Goal: Task Accomplishment & Management: Complete application form

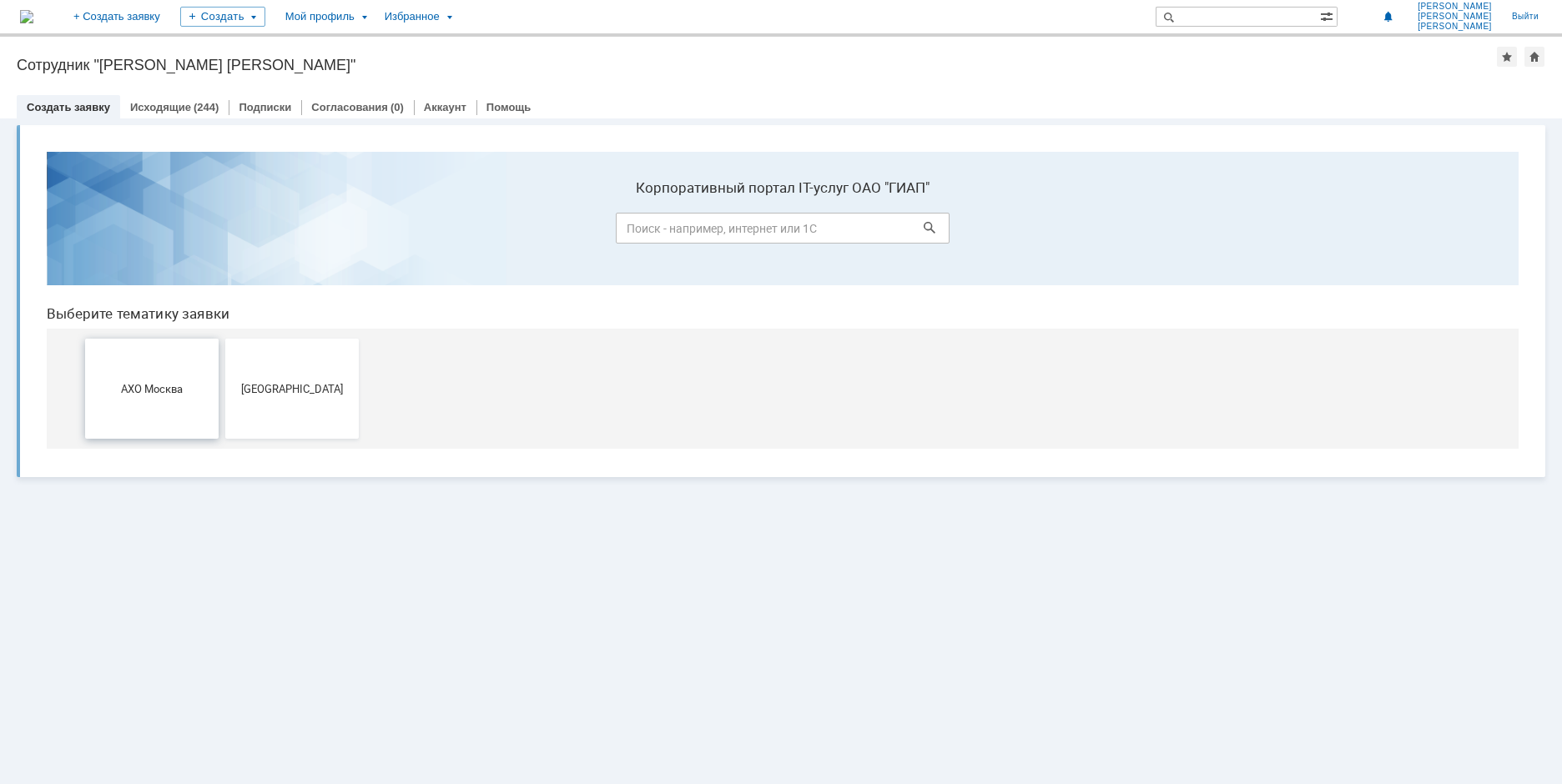
click at [168, 375] on button "АХО Москва" at bounding box center [152, 389] width 134 height 100
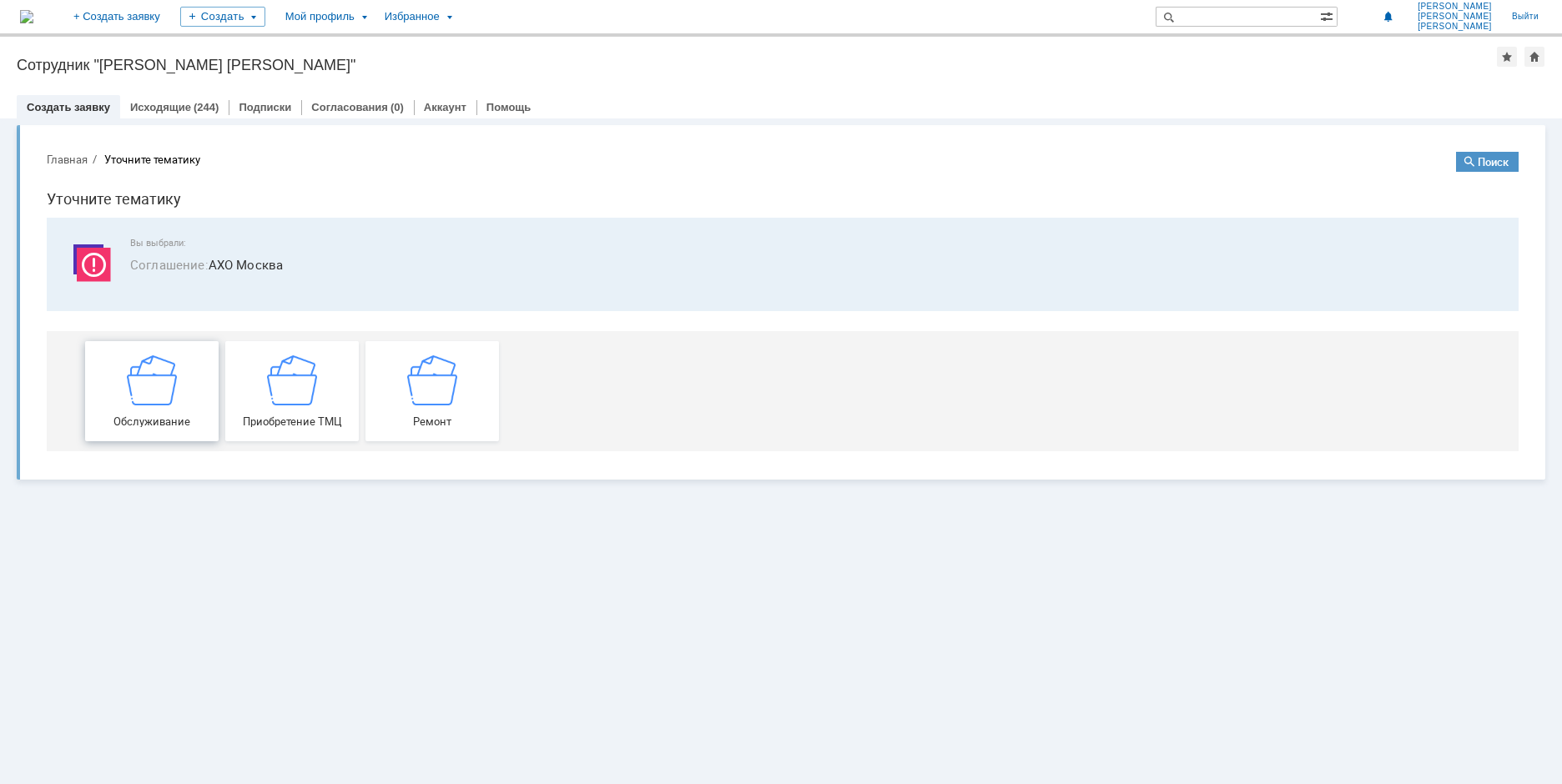
click at [150, 387] on img at bounding box center [152, 379] width 50 height 50
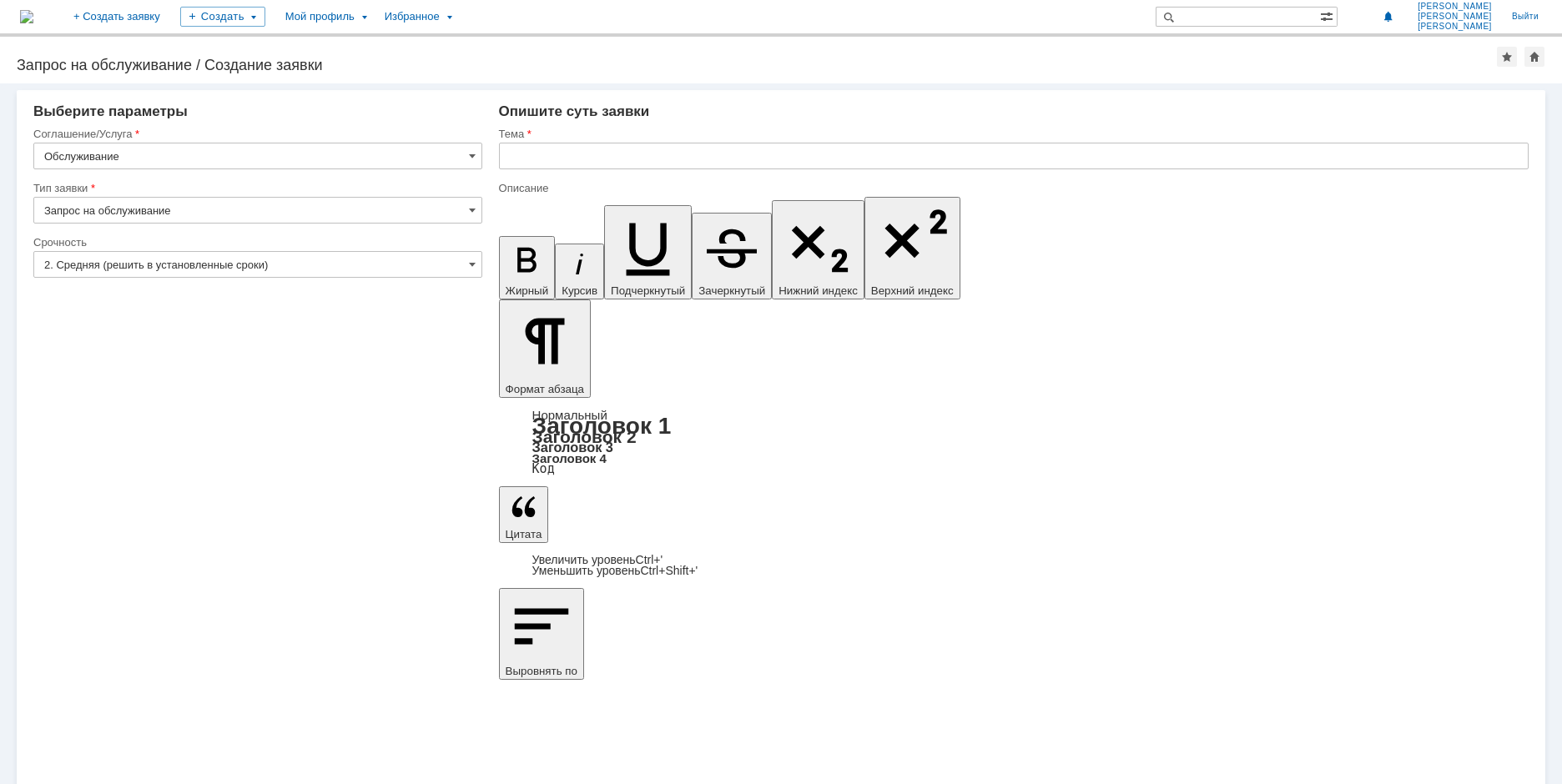
click at [162, 208] on input "Запрос на обслуживание" at bounding box center [258, 210] width 449 height 27
click at [340, 275] on input "2. Средняя (решить в установленные сроки)" at bounding box center [258, 264] width 449 height 27
type input "Запрос на обслуживание"
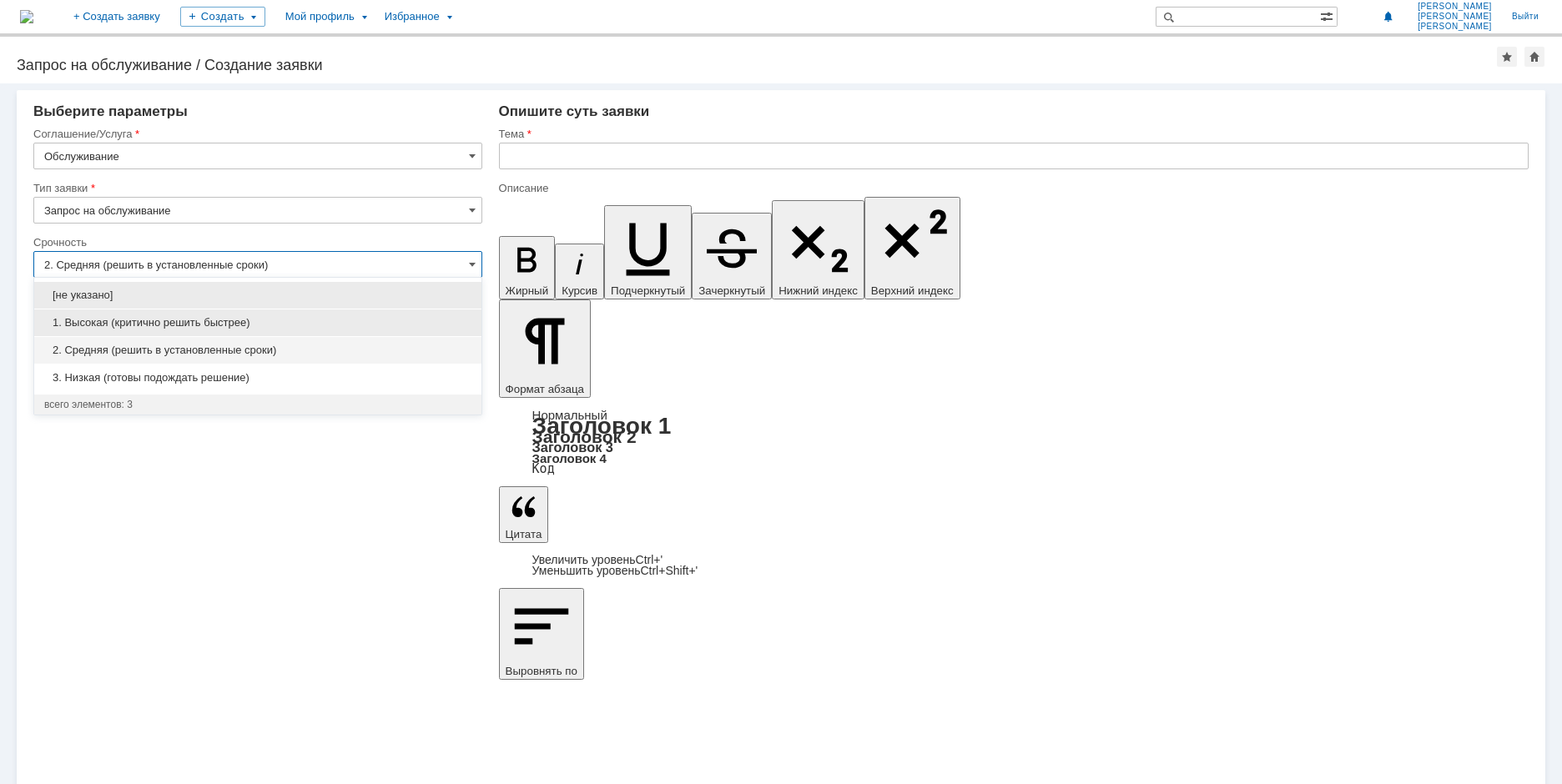
click at [134, 317] on span "1. Высокая (критично решить быстрее)" at bounding box center [257, 322] width 427 height 13
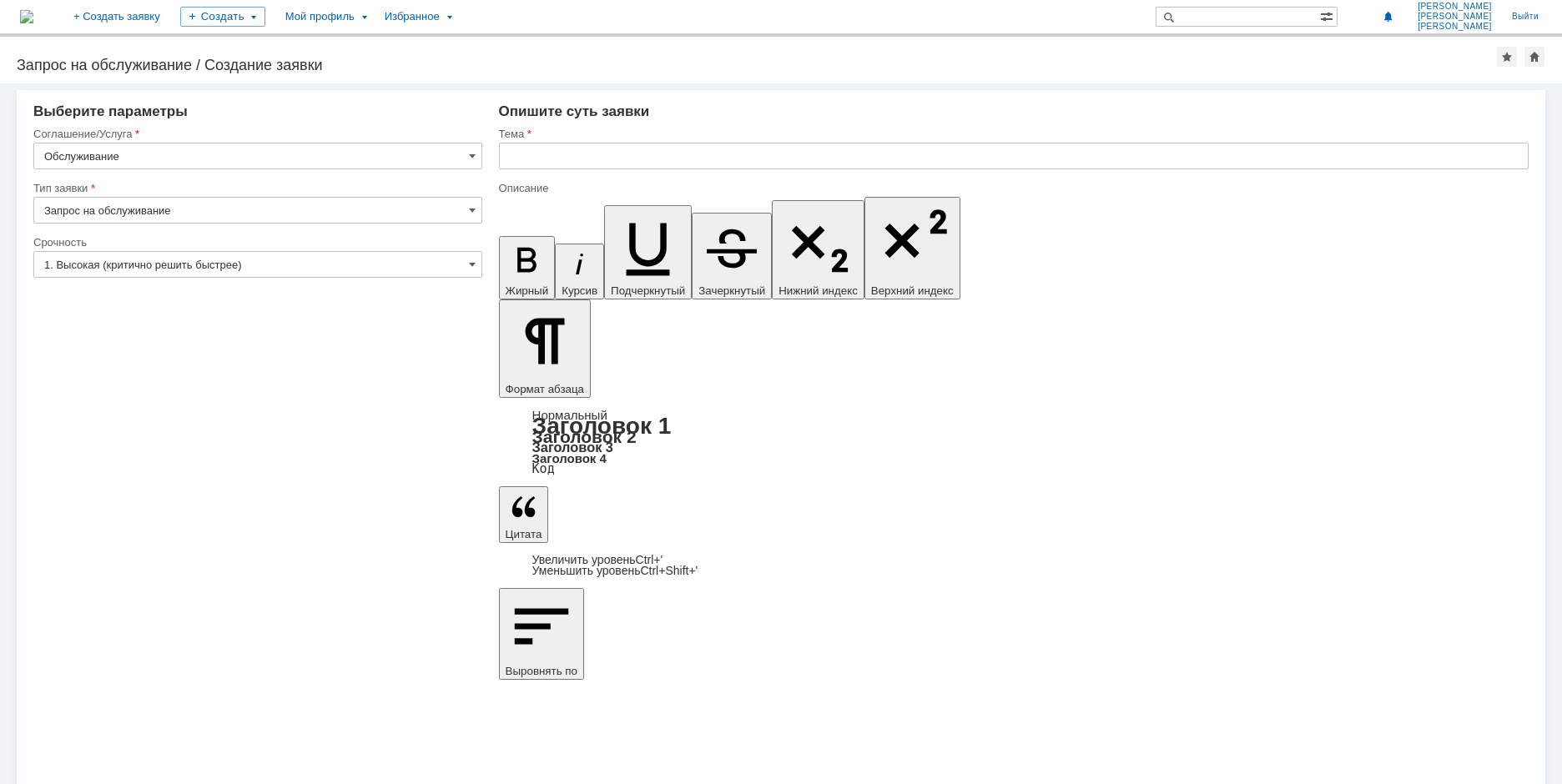
type input "1. Высокая (критично решить быстрее)"
click at [567, 162] on input "text" at bounding box center [1013, 155] width 1030 height 27
click at [532, 159] on input "text" at bounding box center [1013, 155] width 1030 height 27
type input "Т"
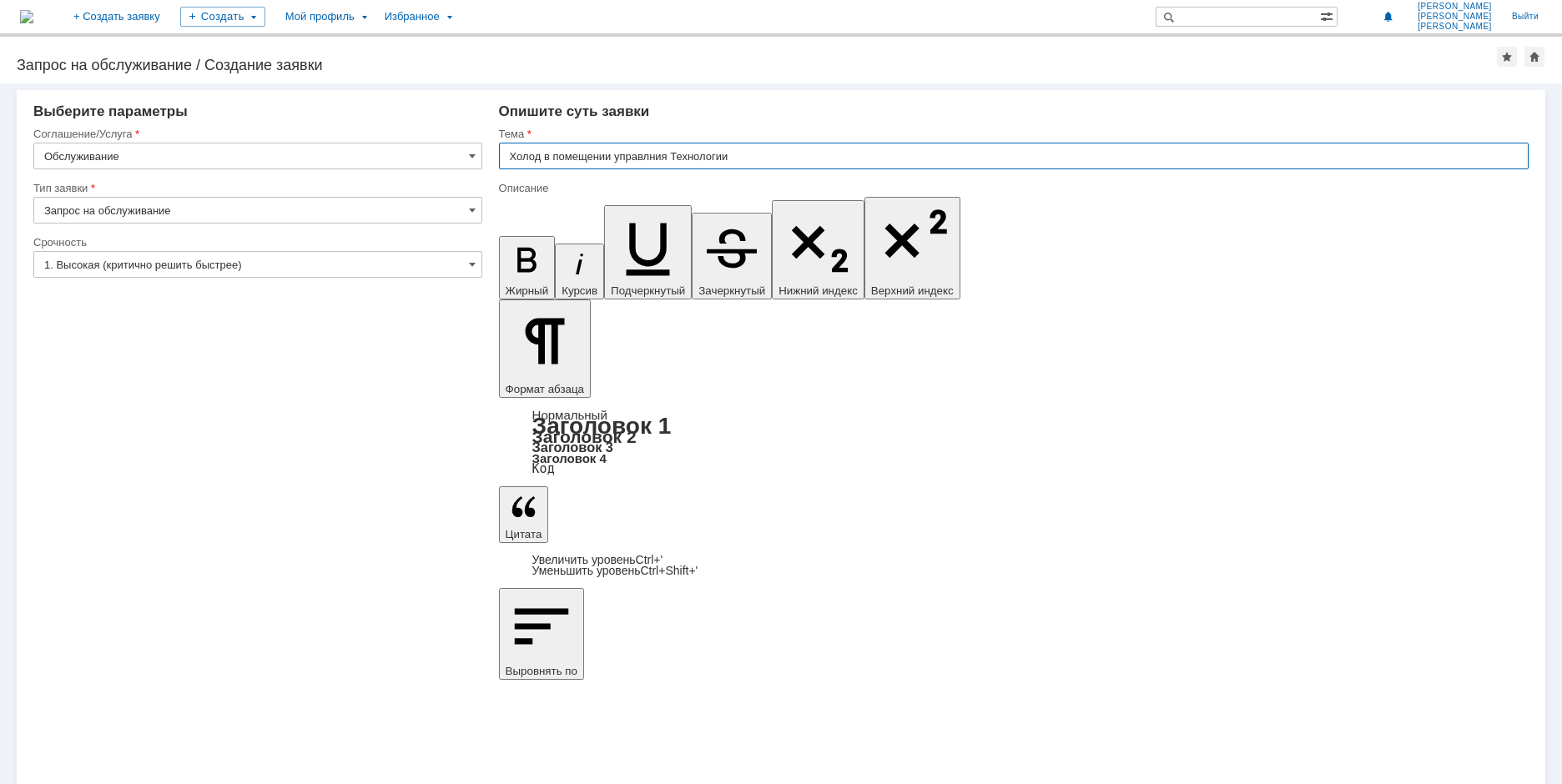
click at [649, 157] on input "Холод в помещении управлния Технологии" at bounding box center [1013, 155] width 1030 height 27
type input "Холод в помещении управления Технологии"
drag, startPoint x: 586, startPoint y: 5844, endPoint x: 346, endPoint y: 5841, distance: 240.0
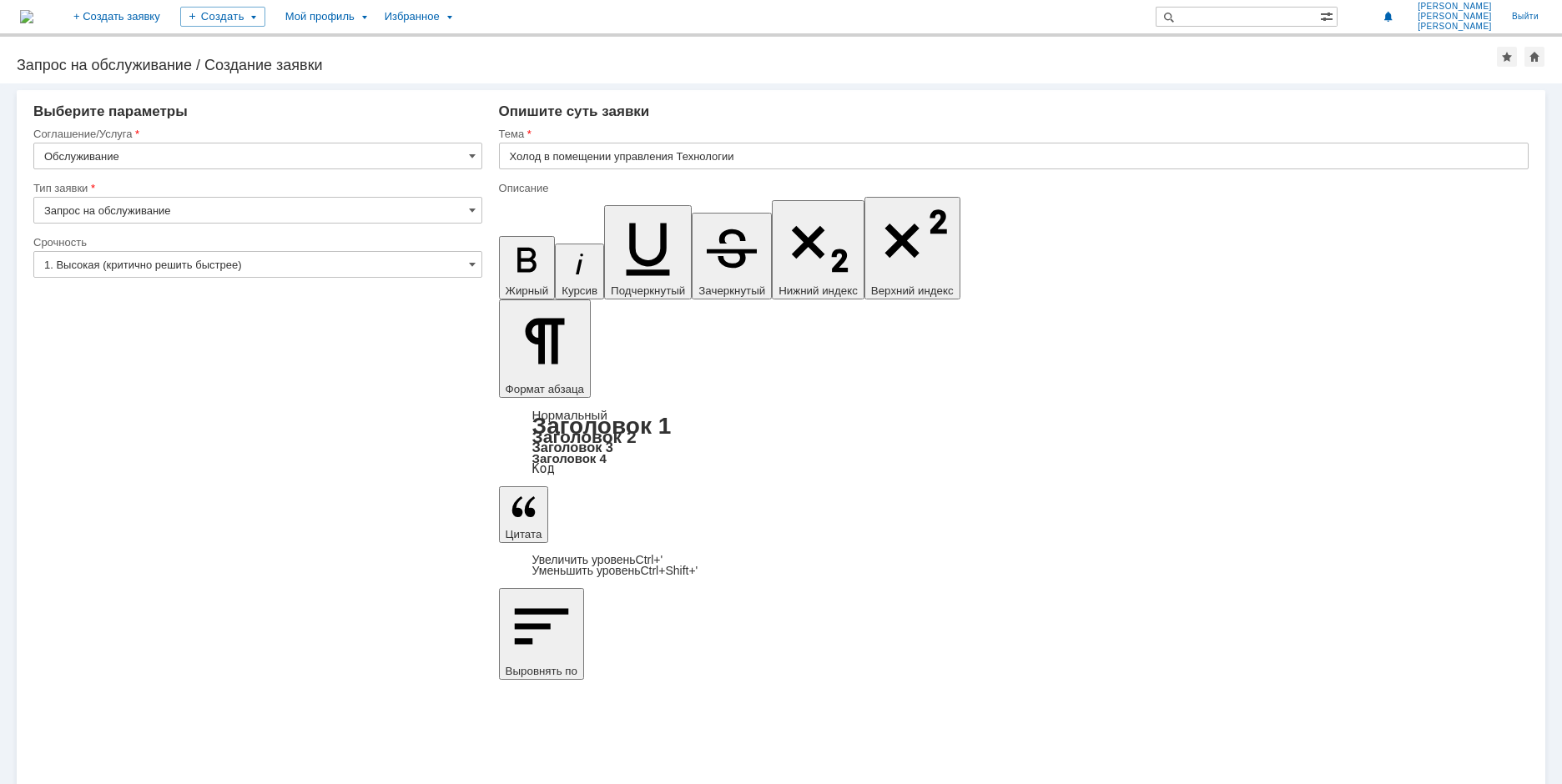
drag, startPoint x: 1371, startPoint y: 5859, endPoint x: 1347, endPoint y: 5858, distance: 24.0
drag, startPoint x: 1458, startPoint y: 5860, endPoint x: 1345, endPoint y: 5861, distance: 113.0
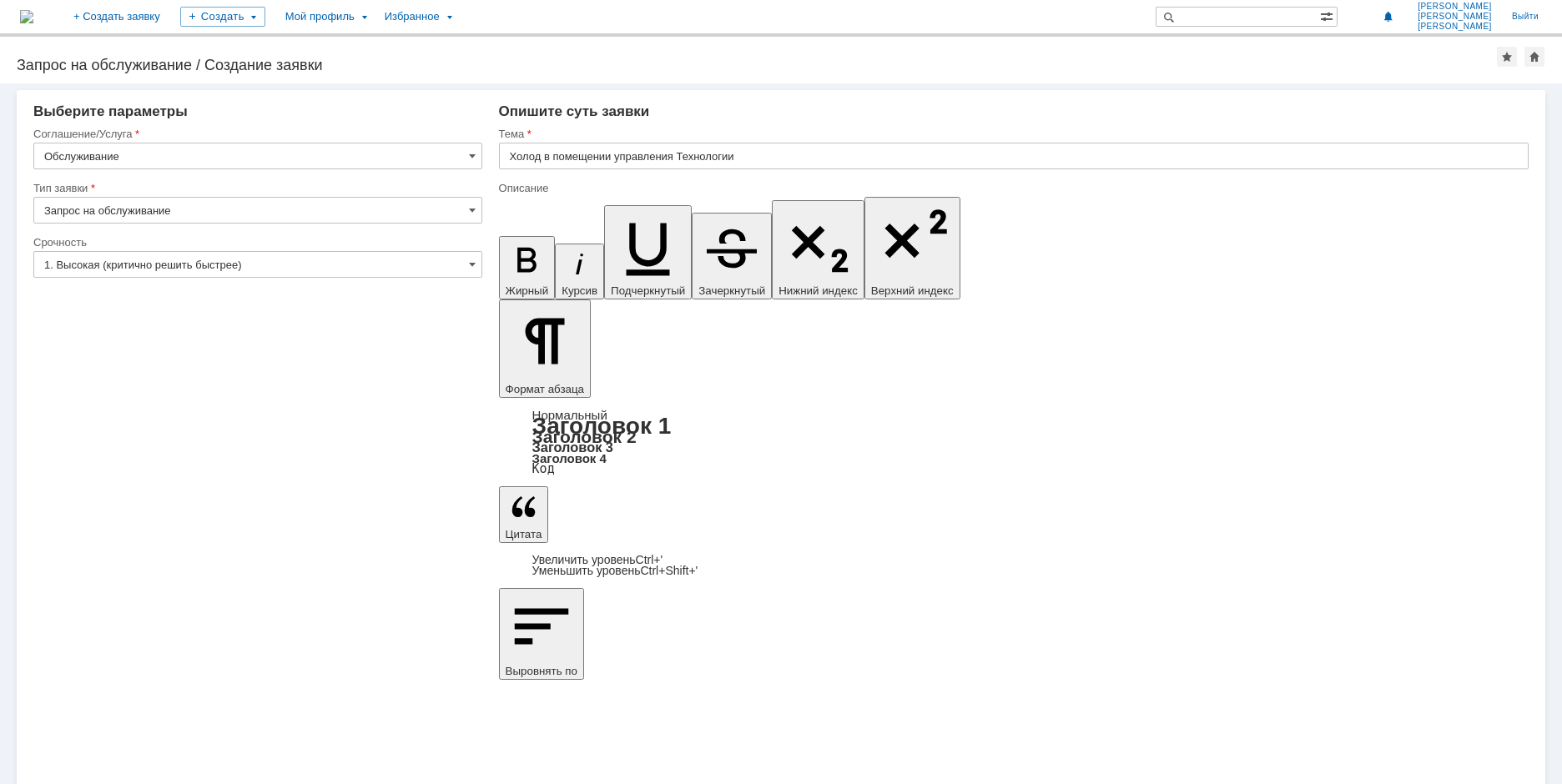
drag, startPoint x: 549, startPoint y: 5873, endPoint x: 520, endPoint y: 5873, distance: 29.0
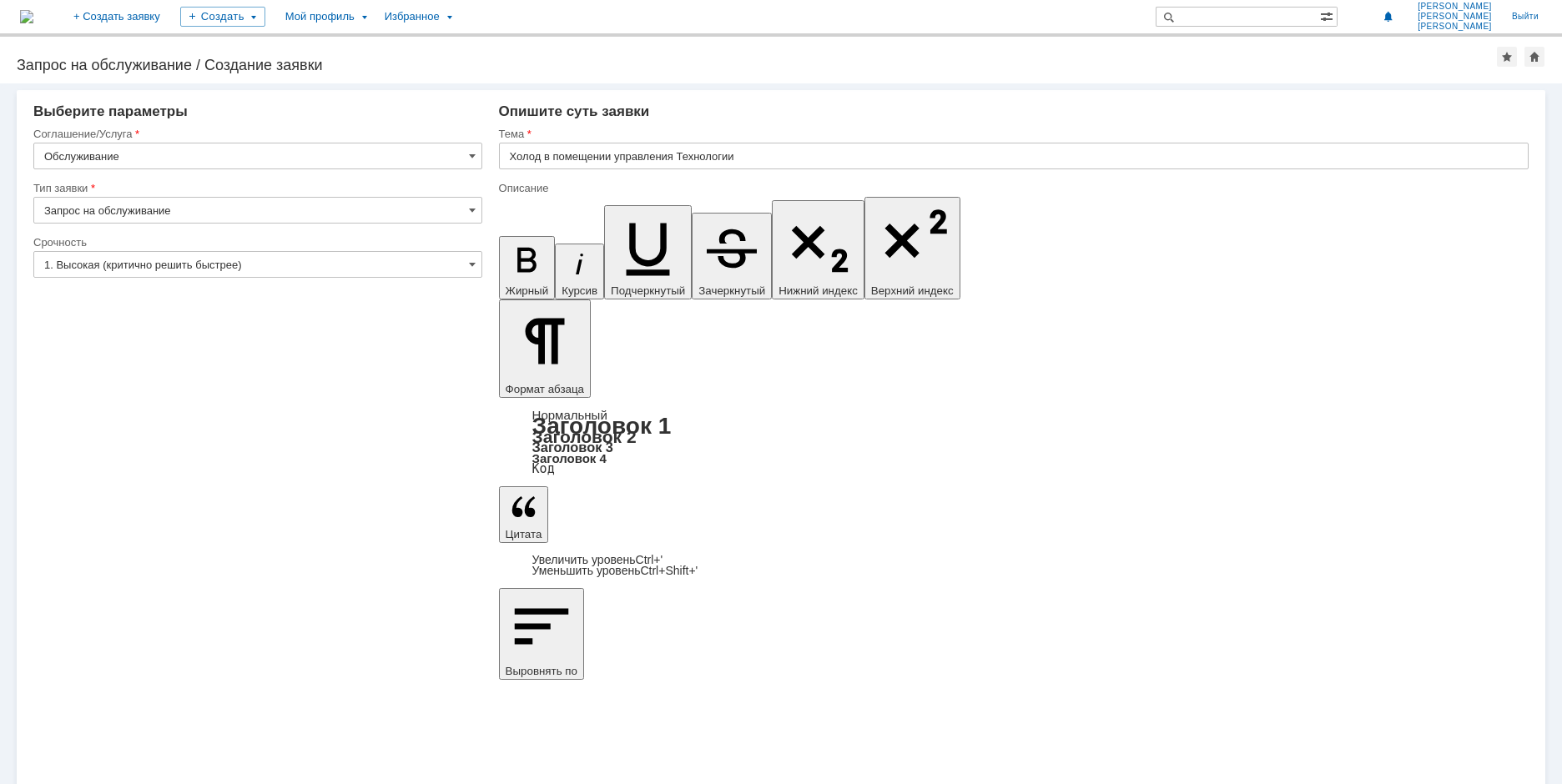
drag, startPoint x: 967, startPoint y: 5873, endPoint x: 1309, endPoint y: 5871, distance: 342.0
drag, startPoint x: 1333, startPoint y: 5860, endPoint x: 1364, endPoint y: 5858, distance: 31.1
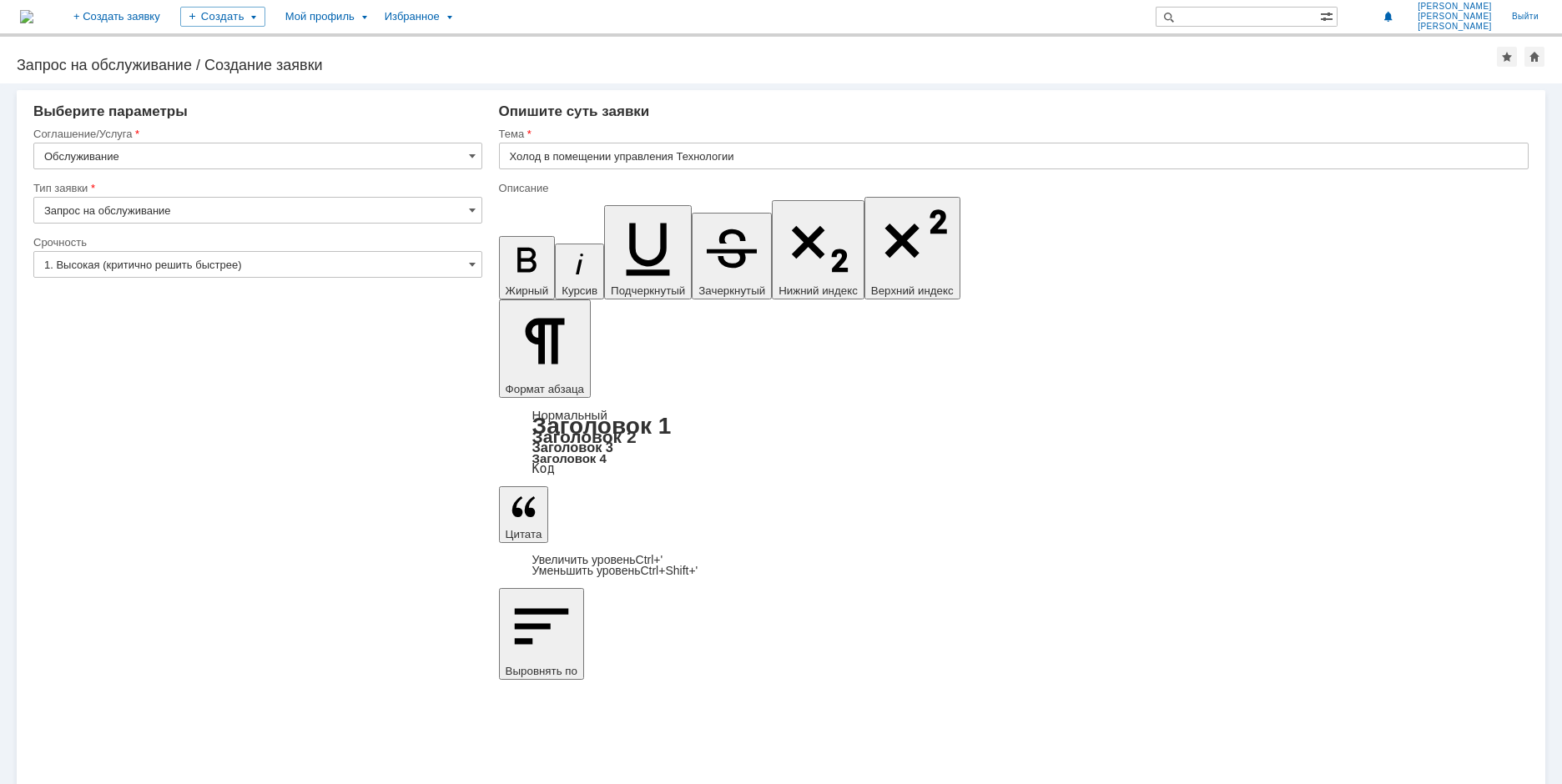
drag, startPoint x: 1465, startPoint y: 5872, endPoint x: 1119, endPoint y: 5881, distance: 346.1
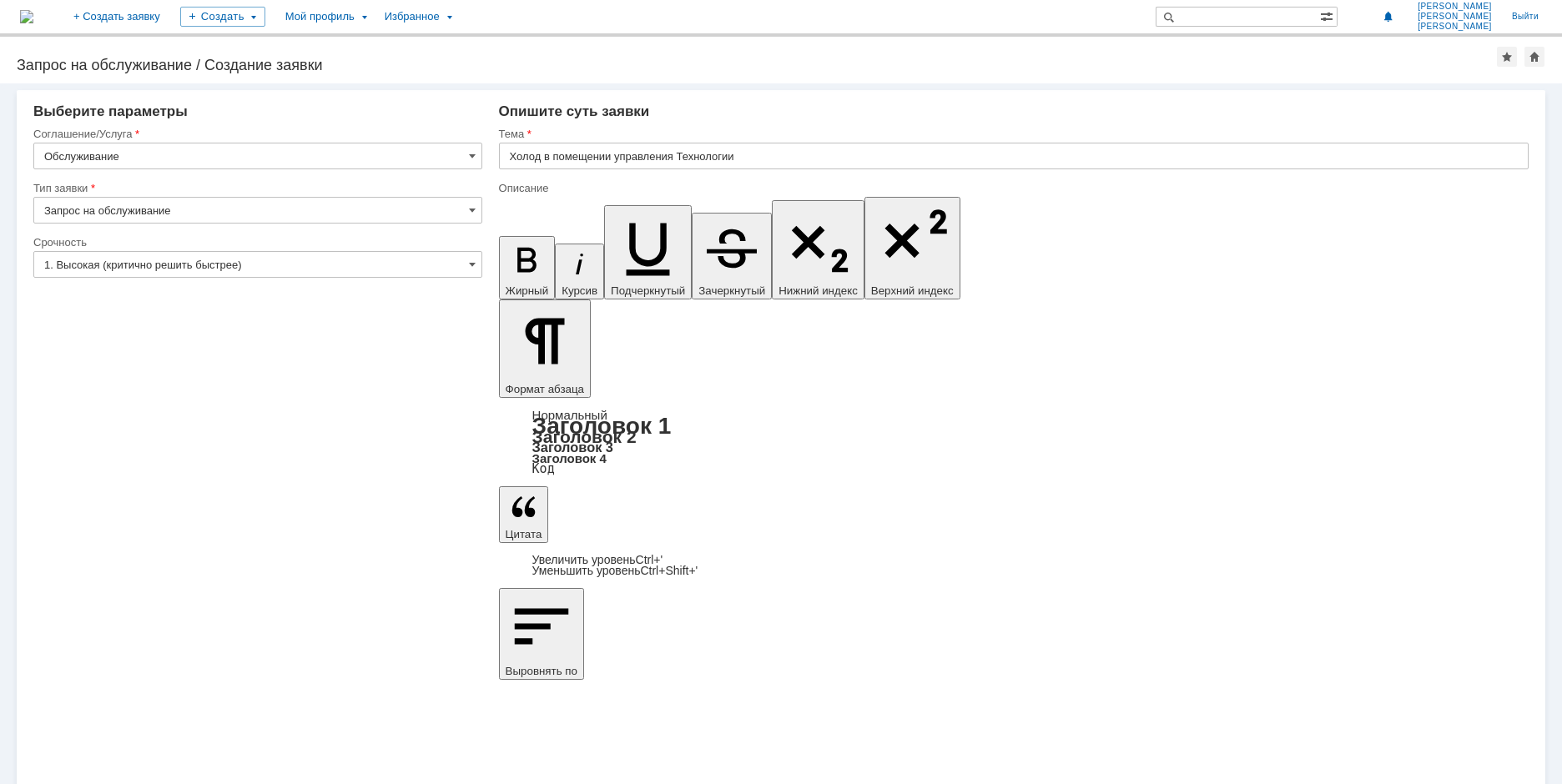
drag, startPoint x: 878, startPoint y: 5886, endPoint x: 856, endPoint y: 5886, distance: 22.0
drag, startPoint x: 816, startPoint y: 5886, endPoint x: 1023, endPoint y: 5886, distance: 207.0
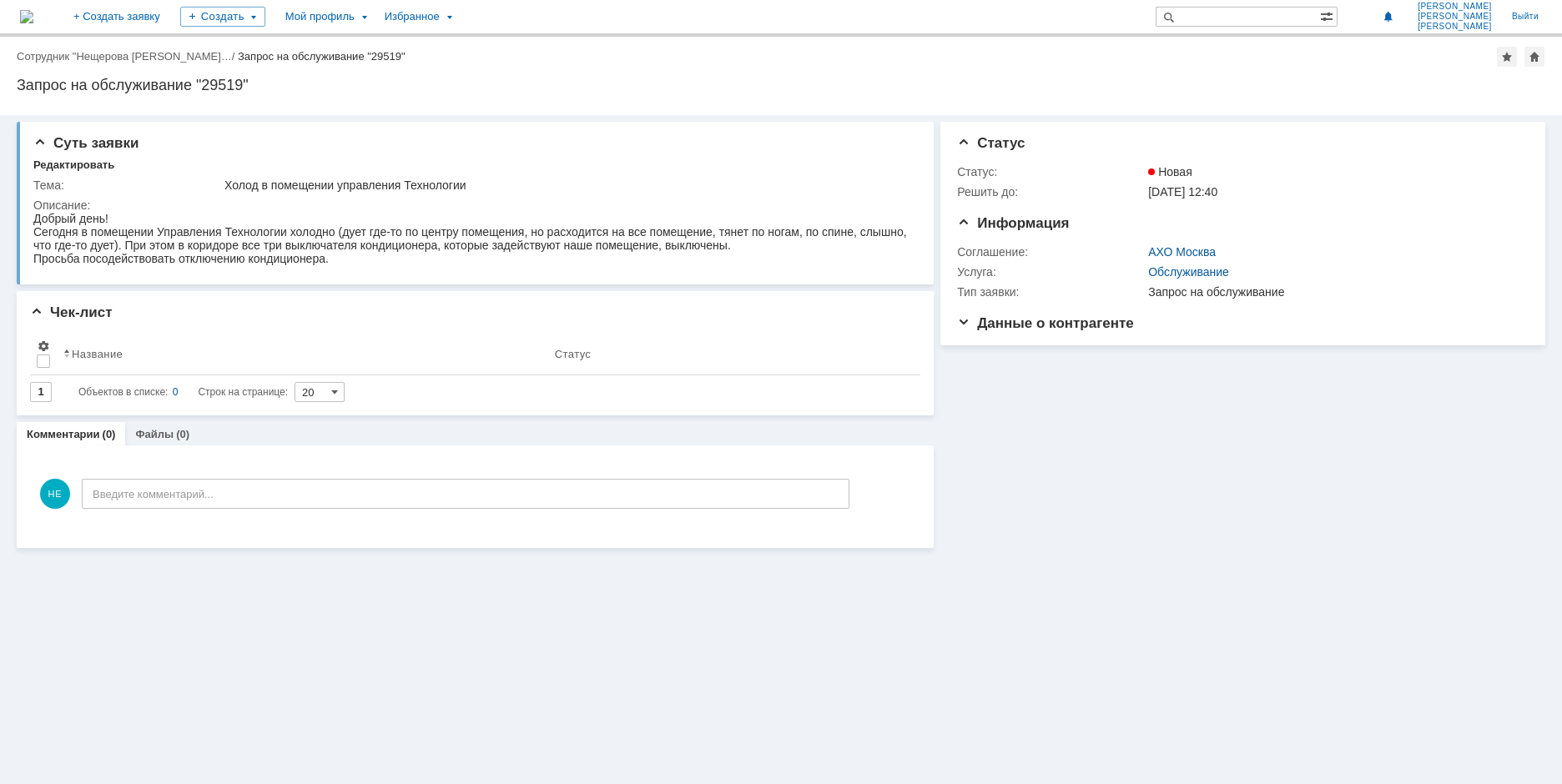
click at [1196, 536] on div "Информация Статус Статус: Новая Решить до: [DATE] 12:40 Информация Соглашение: …" at bounding box center [1239, 331] width 612 height 433
